Goal: Understand process/instructions: Learn how to perform a task or action

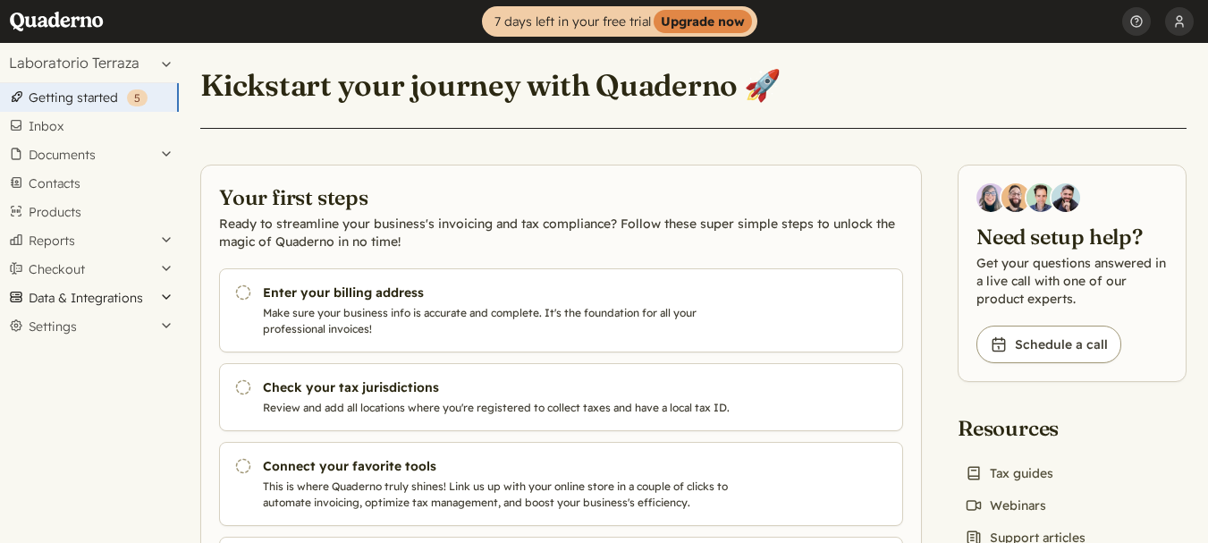
click at [164, 299] on button "Data & Integrations" at bounding box center [89, 297] width 179 height 29
click at [55, 372] on link "Imports" at bounding box center [89, 378] width 179 height 25
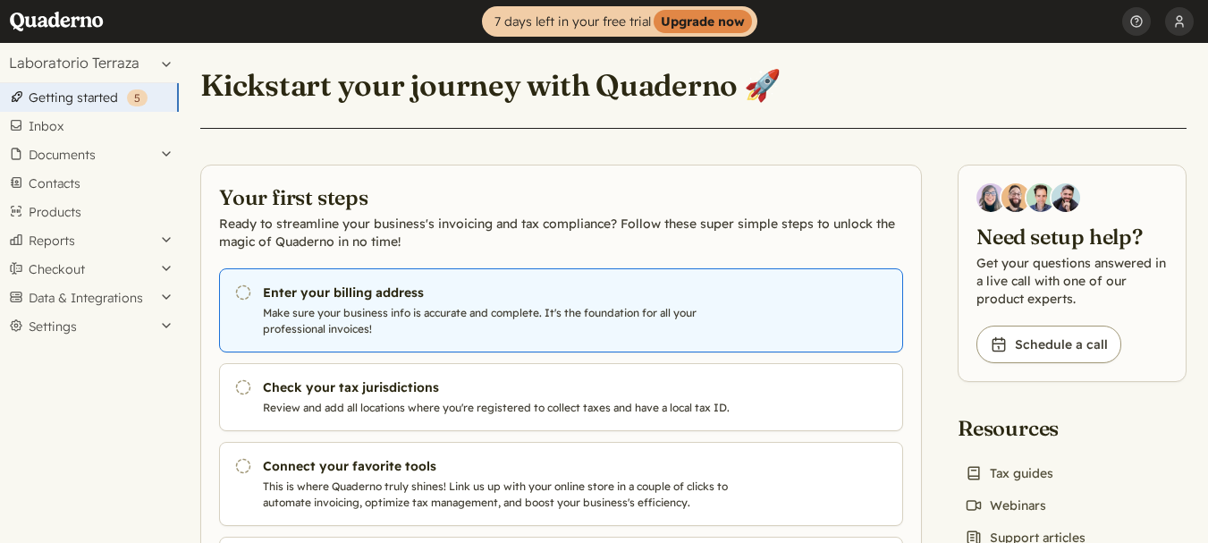
click at [242, 291] on icon "Pending" at bounding box center [243, 292] width 18 height 18
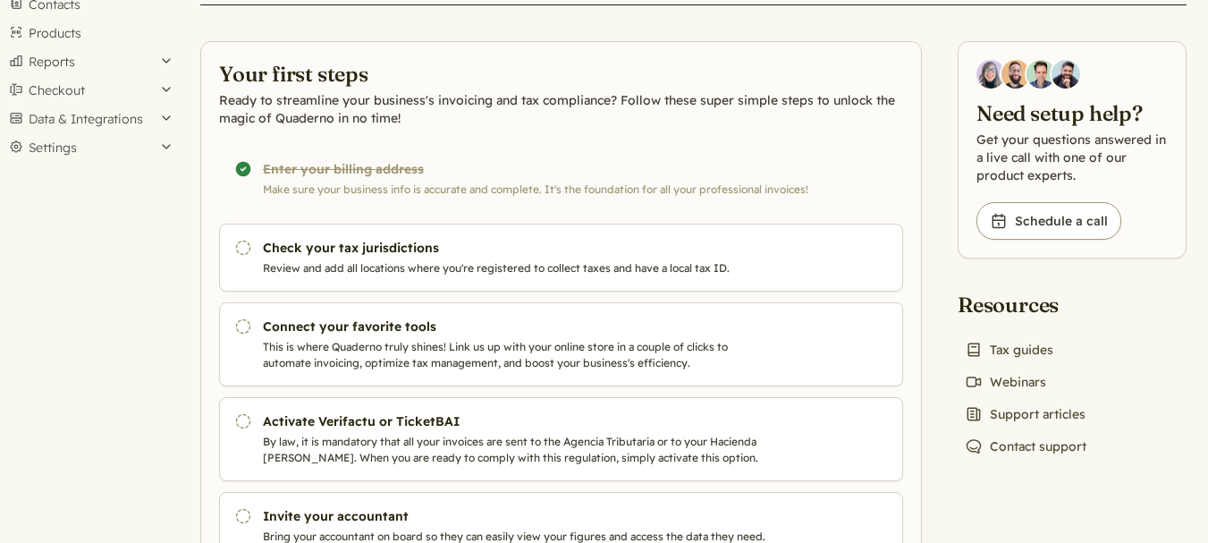
click at [245, 251] on icon "Pending" at bounding box center [243, 248] width 18 height 18
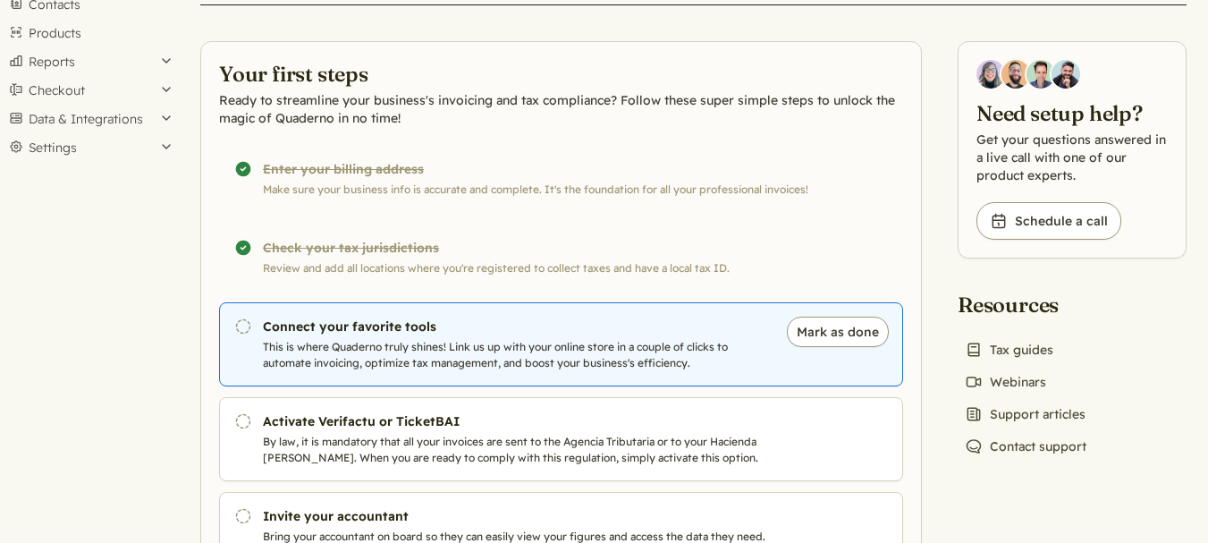
scroll to position [179, 0]
click at [244, 328] on icon "Pending" at bounding box center [243, 326] width 18 height 18
